Goal: Information Seeking & Learning: Learn about a topic

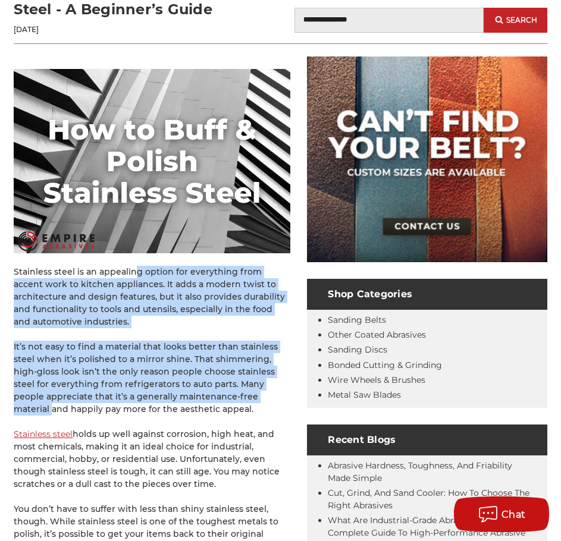
drag, startPoint x: 126, startPoint y: 270, endPoint x: 254, endPoint y: 399, distance: 181.2
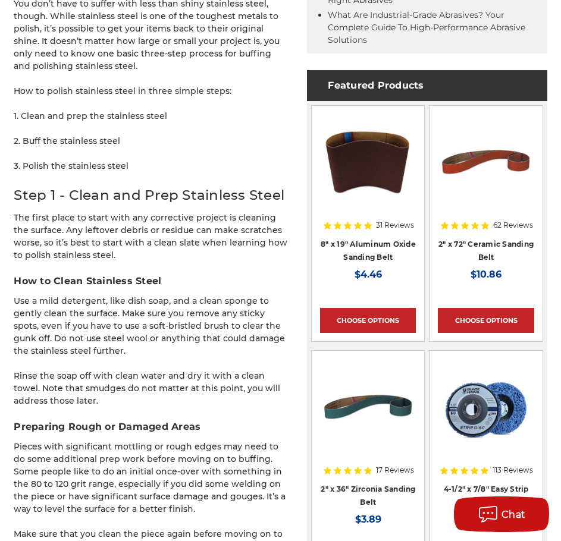
scroll to position [713, 0]
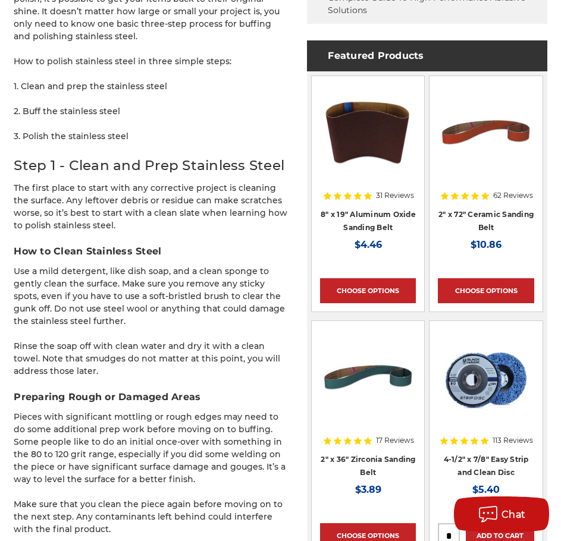
drag, startPoint x: 72, startPoint y: 270, endPoint x: 165, endPoint y: 365, distance: 132.8
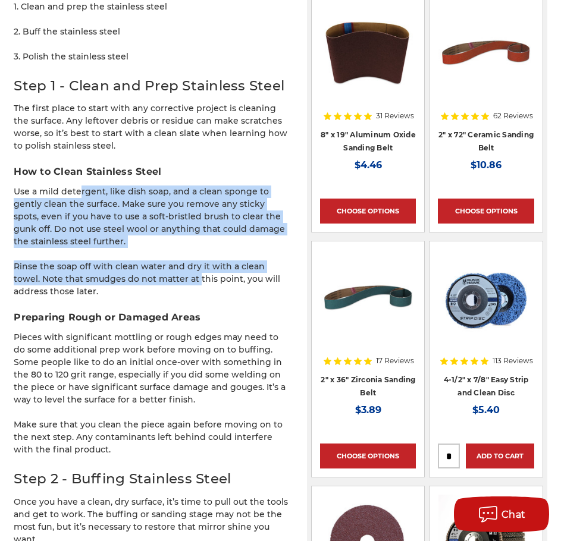
scroll to position [892, 0]
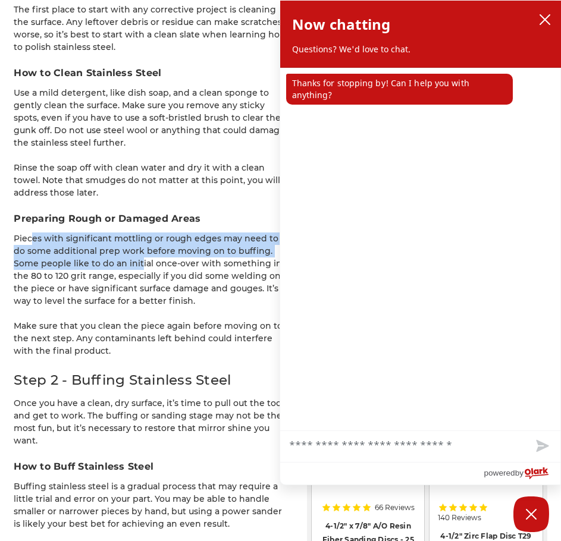
drag, startPoint x: 36, startPoint y: 240, endPoint x: 108, endPoint y: 269, distance: 77.4
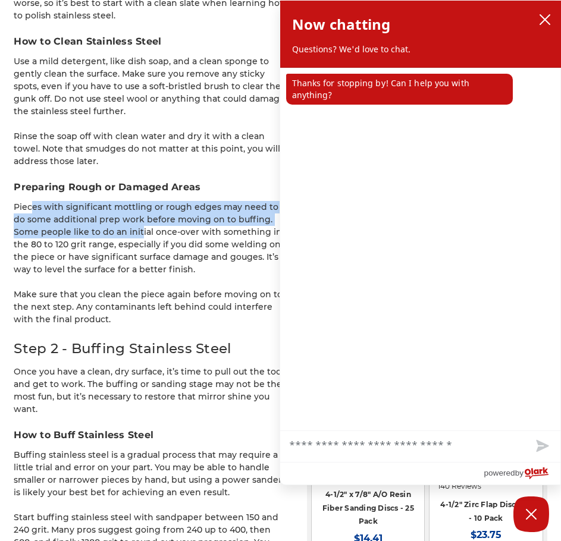
scroll to position [951, 0]
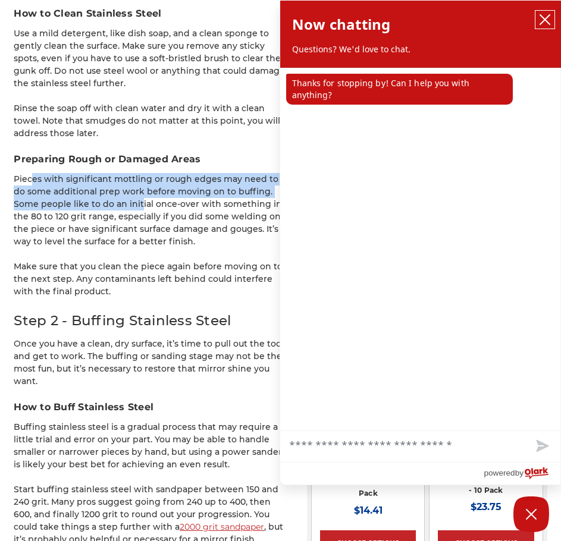
click at [544, 18] on icon "close chatbox" at bounding box center [545, 20] width 10 height 10
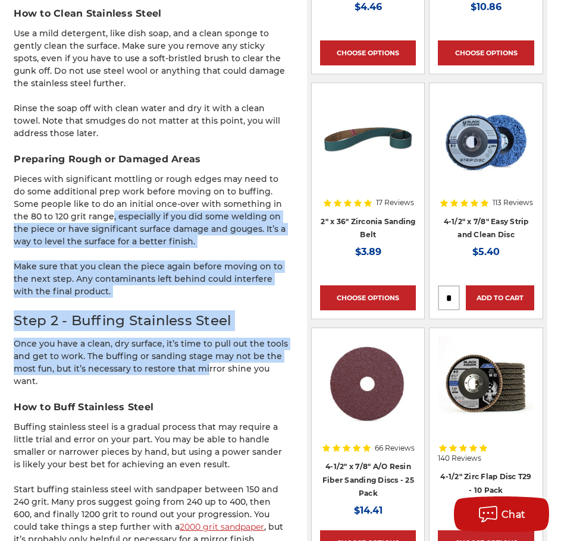
drag, startPoint x: 79, startPoint y: 221, endPoint x: 194, endPoint y: 364, distance: 183.5
click at [168, 360] on p "Once you have a clean, dry surface, it’s time to pull out the tools and get to …" at bounding box center [152, 363] width 276 height 50
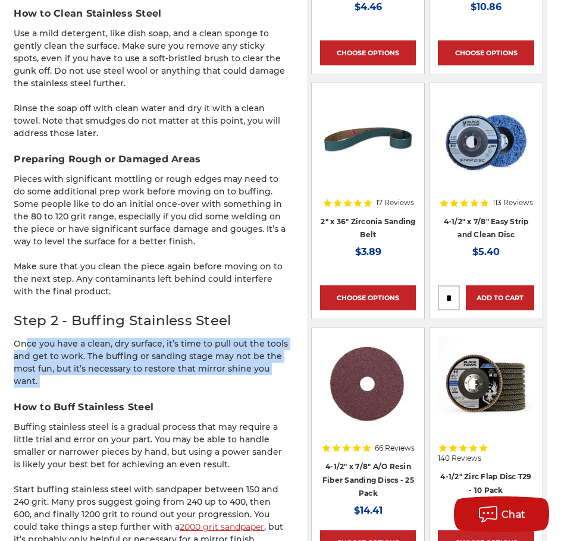
click at [168, 360] on p "Once you have a clean, dry surface, it’s time to pull out the tools and get to …" at bounding box center [152, 363] width 276 height 50
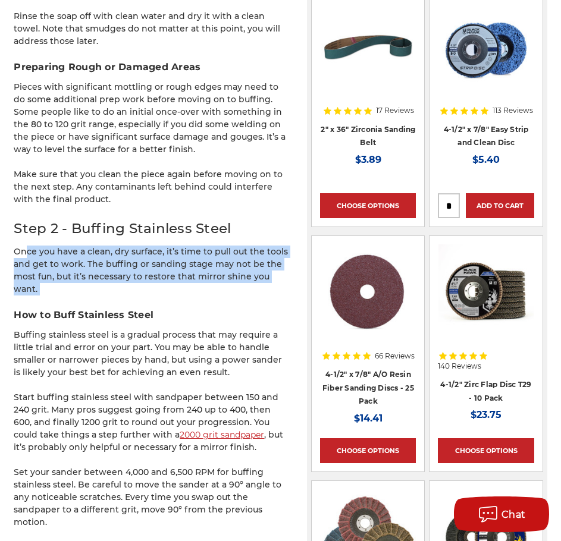
scroll to position [1070, 0]
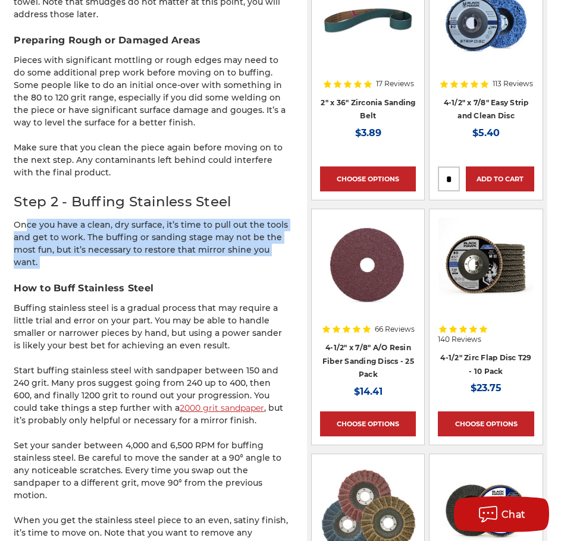
drag, startPoint x: 33, startPoint y: 286, endPoint x: 219, endPoint y: 336, distance: 193.2
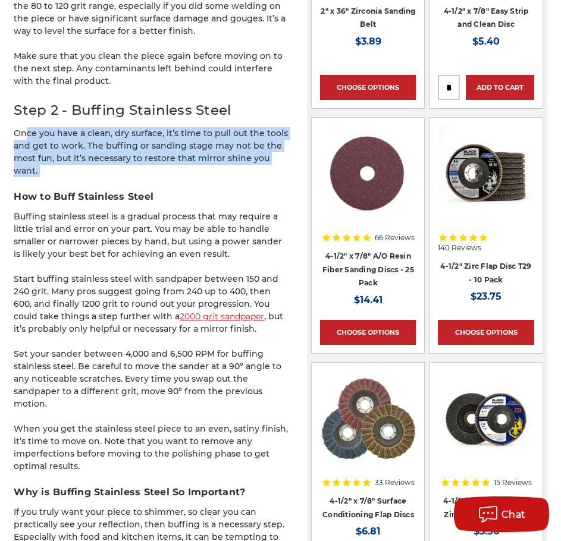
scroll to position [1189, 0]
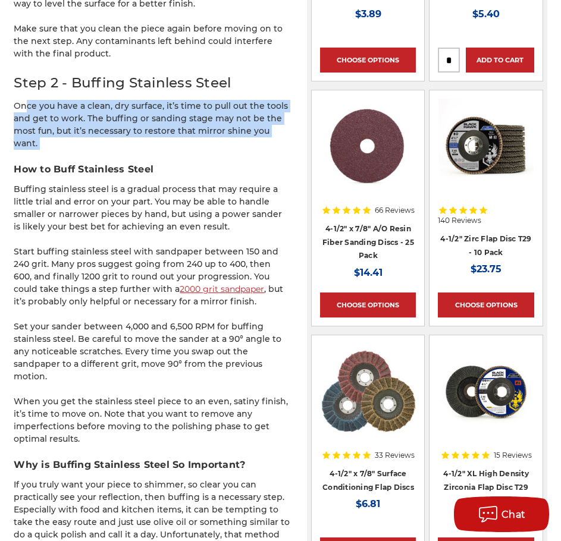
drag, startPoint x: 58, startPoint y: 241, endPoint x: 145, endPoint y: 411, distance: 191.7
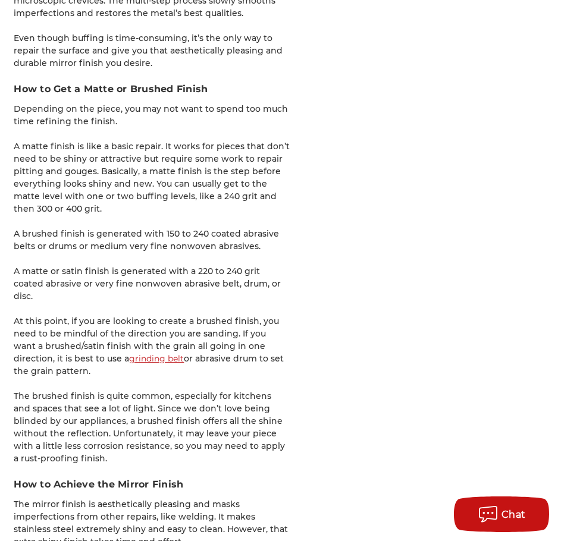
scroll to position [1843, 0]
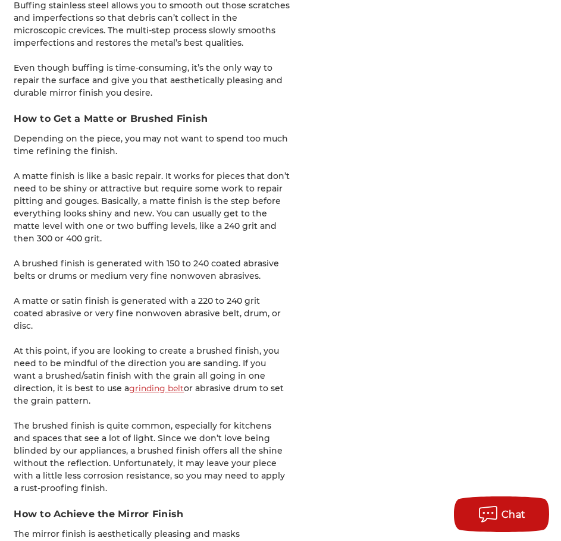
drag, startPoint x: 42, startPoint y: 118, endPoint x: 288, endPoint y: 287, distance: 298.1
click at [290, 291] on div "Stainless steel is an appealing option for everything from accent work to kitch…" at bounding box center [152, 167] width 276 height 3526
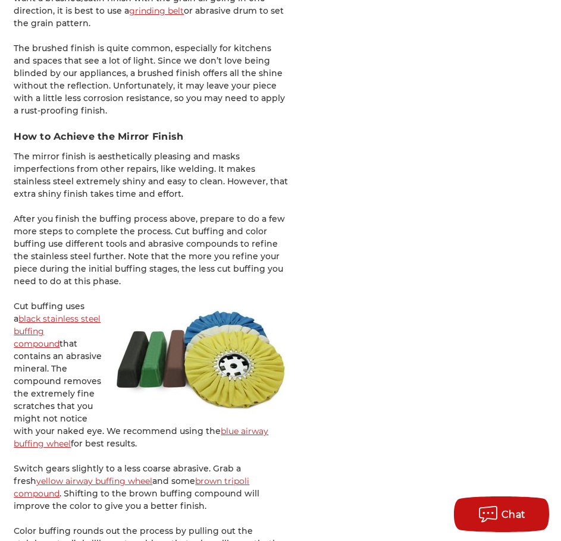
scroll to position [2200, 0]
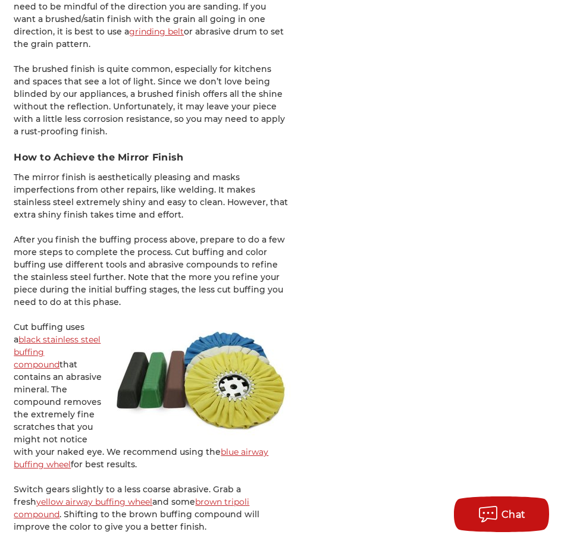
drag, startPoint x: 22, startPoint y: 142, endPoint x: 94, endPoint y: 264, distance: 141.5
drag, startPoint x: 17, startPoint y: 294, endPoint x: 99, endPoint y: 426, distance: 155.7
click at [99, 426] on p "Cut buffing uses a black stainless steel buffing compound that contains an abra…" at bounding box center [152, 396] width 276 height 150
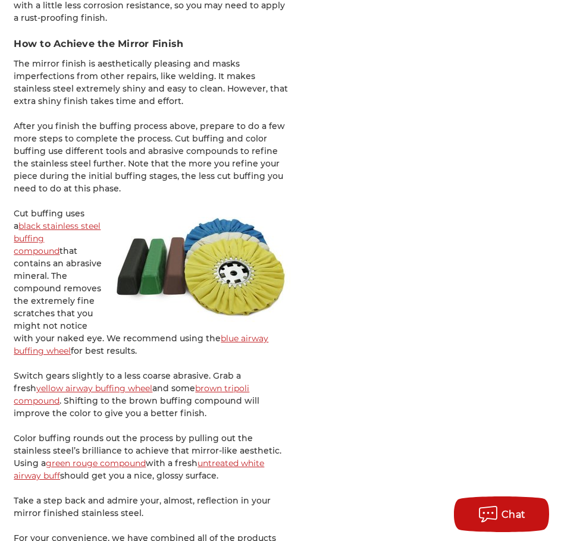
scroll to position [2318, 0]
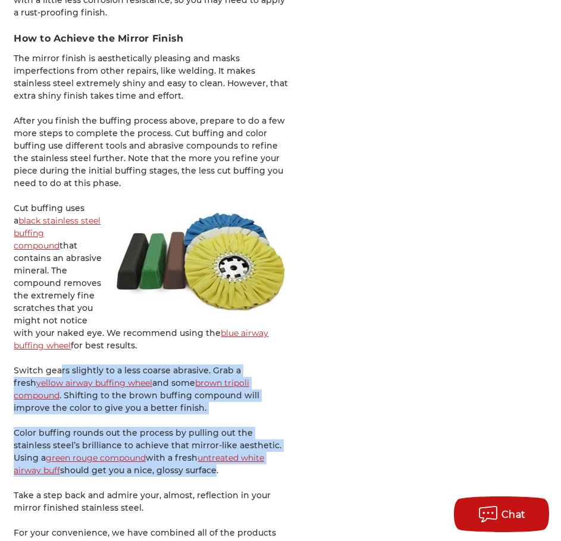
drag, startPoint x: 73, startPoint y: 344, endPoint x: 161, endPoint y: 435, distance: 126.1
click at [116, 427] on p "Color buffing rounds out the process by pulling out the stainless steel’s brill…" at bounding box center [152, 452] width 276 height 50
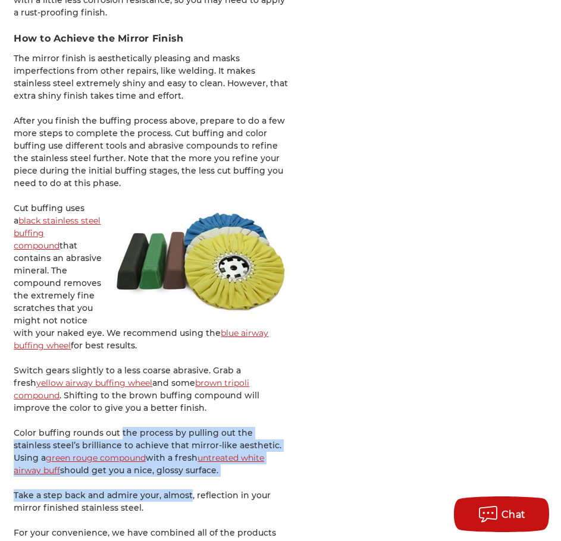
drag, startPoint x: 116, startPoint y: 397, endPoint x: 184, endPoint y: 442, distance: 81.4
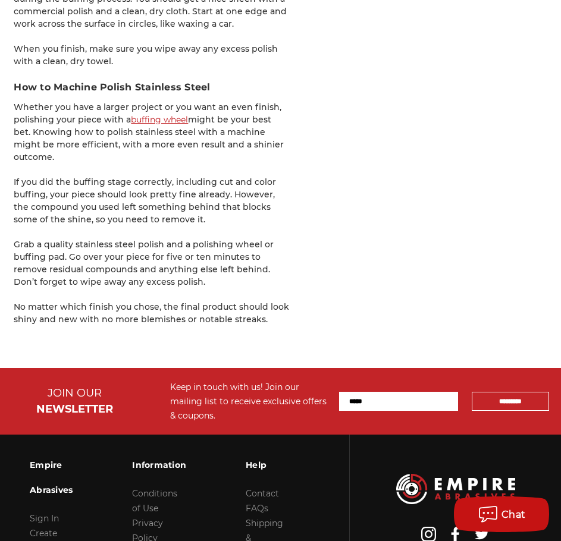
scroll to position [3447, 0]
